Goal: Information Seeking & Learning: Learn about a topic

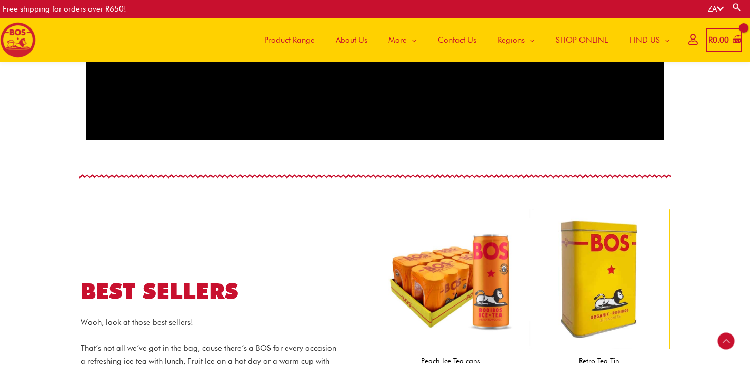
scroll to position [853, 0]
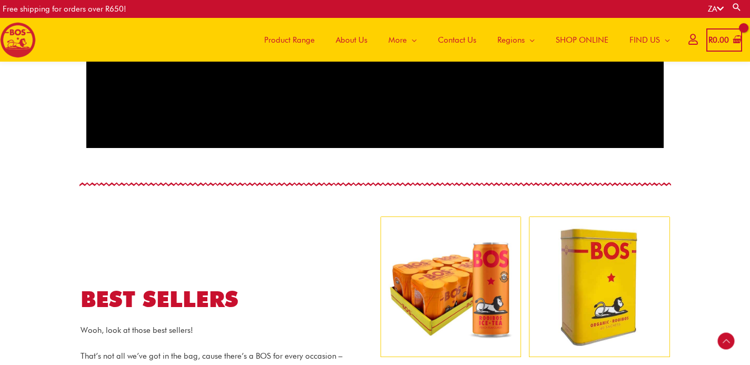
click at [358, 48] on span "About Us" at bounding box center [352, 40] width 32 height 32
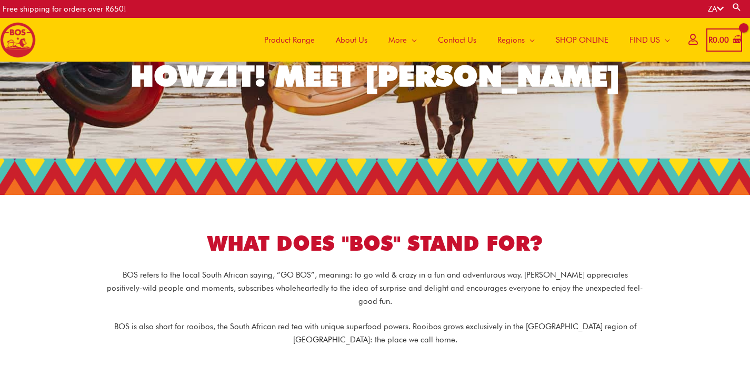
scroll to position [172, 0]
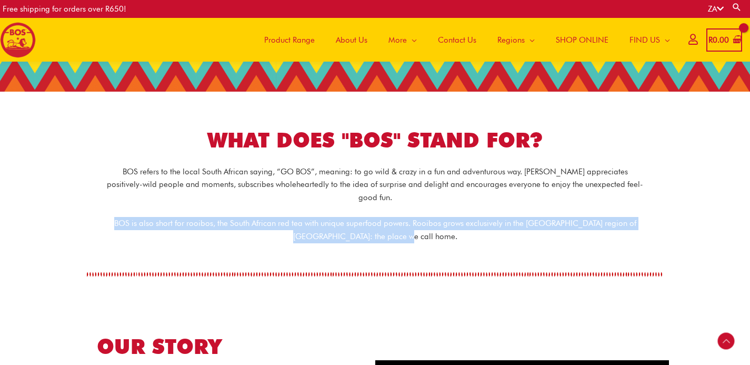
drag, startPoint x: 108, startPoint y: 210, endPoint x: 606, endPoint y: 231, distance: 497.7
click at [606, 231] on div "BOS refers to the local South African saying, “GO BOS”, meaning: to go wild & c…" at bounding box center [375, 210] width 589 height 91
click at [600, 231] on div "BOS refers to the local South African saying, “GO BOS”, meaning: to go wild & c…" at bounding box center [375, 210] width 589 height 91
drag, startPoint x: 460, startPoint y: 230, endPoint x: 96, endPoint y: 210, distance: 364.7
click at [93, 210] on div "BOS refers to the local South African saying, “GO BOS”, meaning: to go wild & c…" at bounding box center [375, 210] width 589 height 91
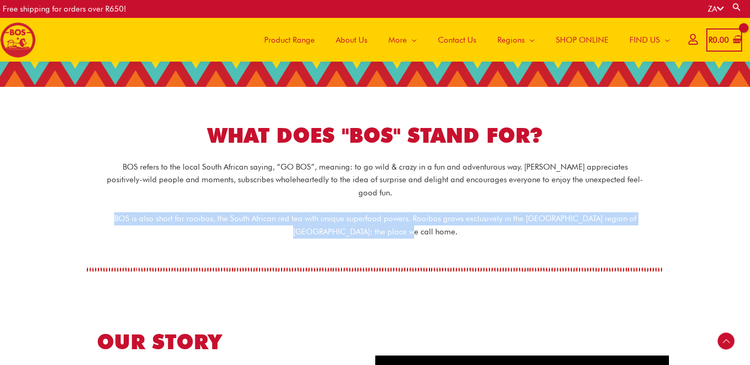
scroll to position [185, 0]
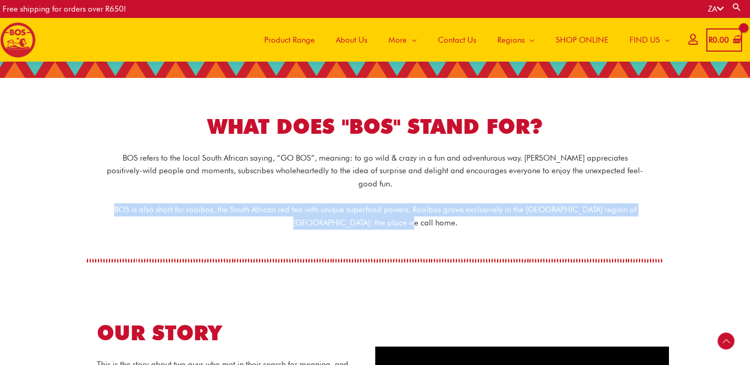
click at [556, 40] on span "SHOP ONLINE" at bounding box center [582, 40] width 53 height 32
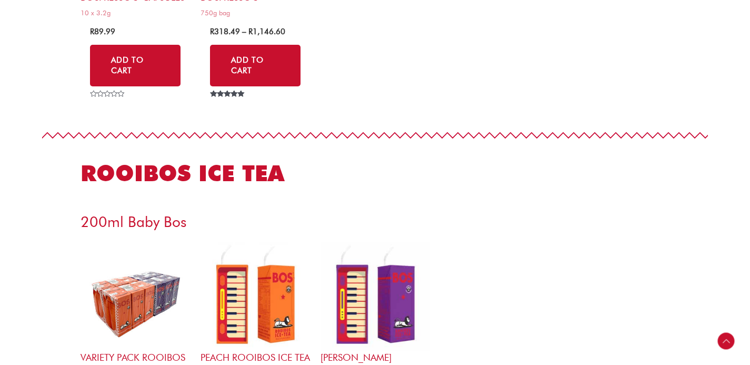
scroll to position [2221, 0]
